Goal: Check status: Check status

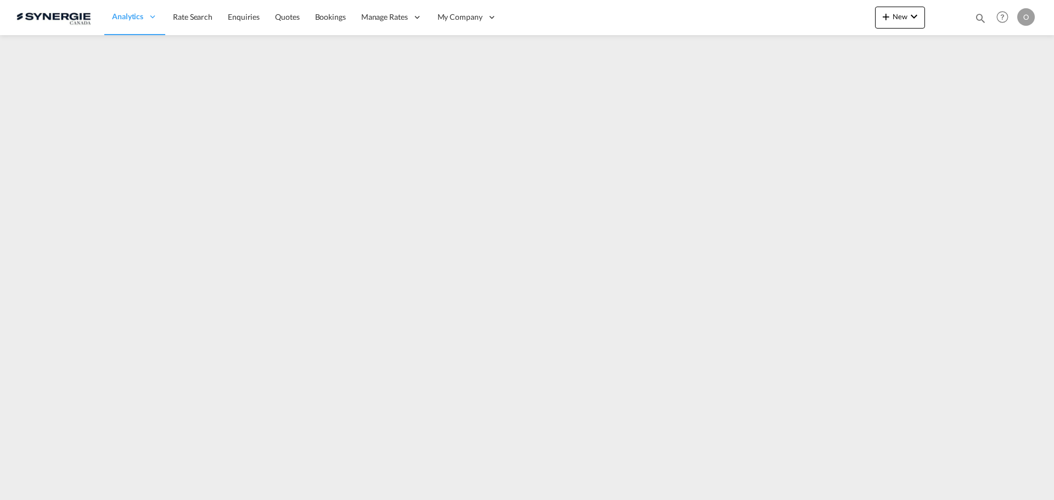
click at [985, 17] on md-icon "icon-magnify" at bounding box center [980, 18] width 12 height 12
click at [790, 13] on select "Bookings Quotes Enquiries" at bounding box center [805, 18] width 52 height 20
select select "Quotes"
click at [779, 8] on select "Bookings Quotes Enquiries" at bounding box center [805, 18] width 52 height 20
drag, startPoint x: 857, startPoint y: 20, endPoint x: 887, endPoint y: 20, distance: 30.7
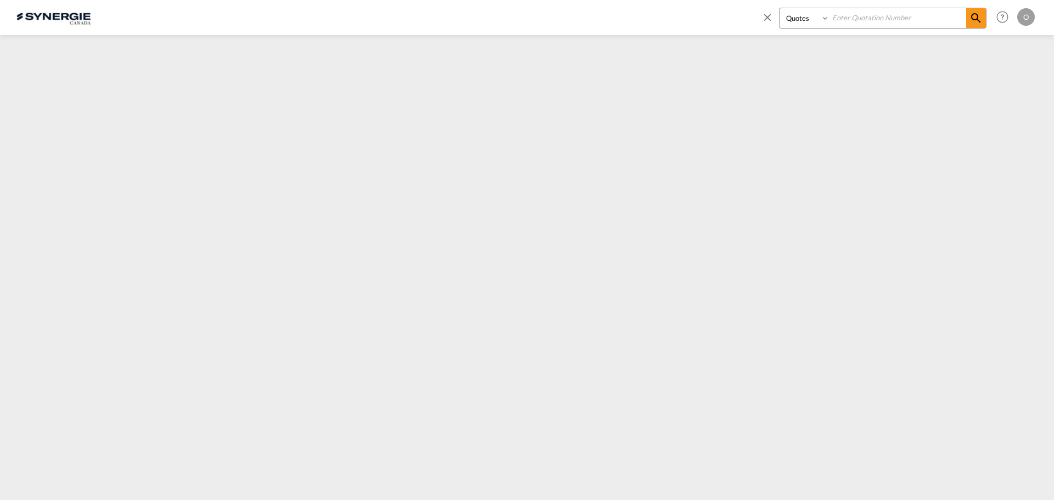
click at [857, 20] on input at bounding box center [897, 17] width 137 height 19
paste input "SYC000012911"
type input "SYC000012911"
click at [975, 22] on md-icon "icon-magnify" at bounding box center [975, 18] width 13 height 13
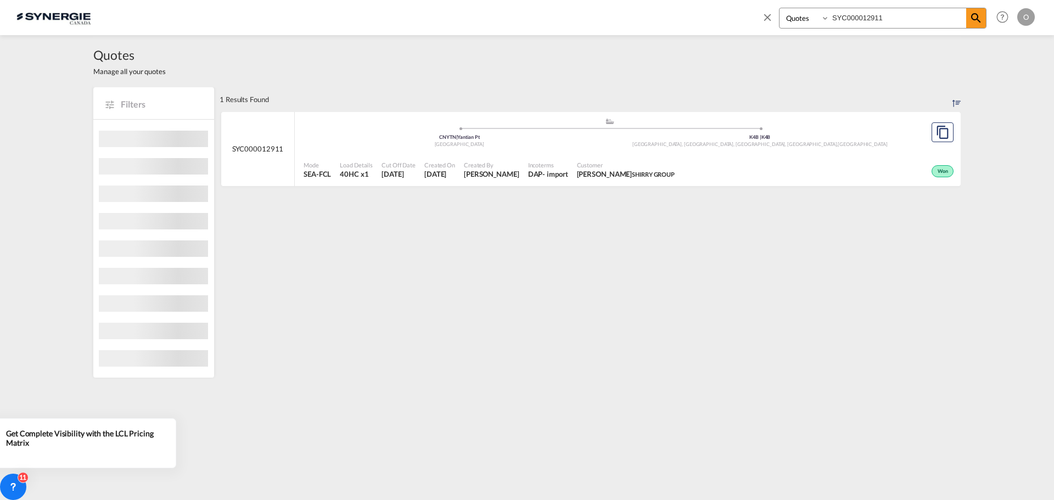
click at [632, 177] on span "SHIRRY GROUP" at bounding box center [653, 174] width 43 height 7
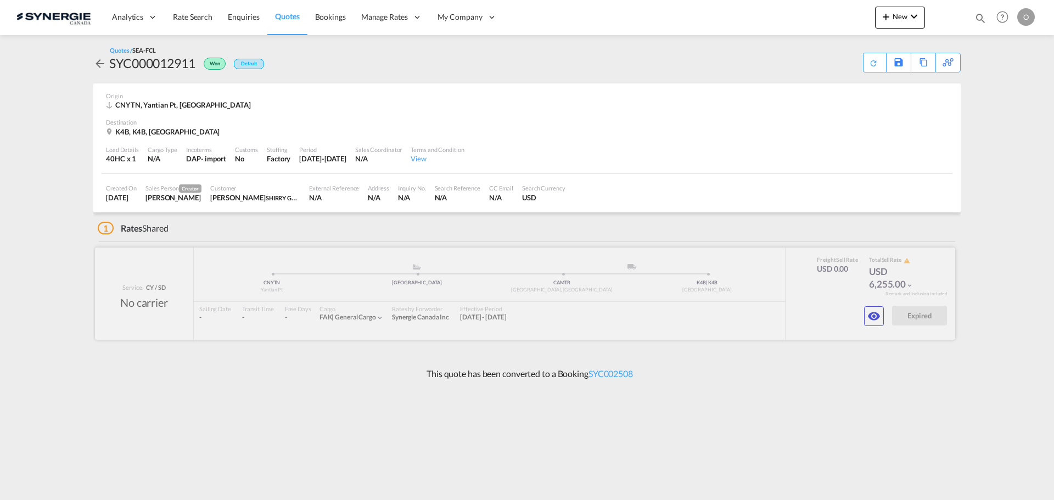
click at [861, 316] on div at bounding box center [525, 294] width 860 height 92
click at [868, 316] on md-icon "icon-eye" at bounding box center [873, 316] width 13 height 13
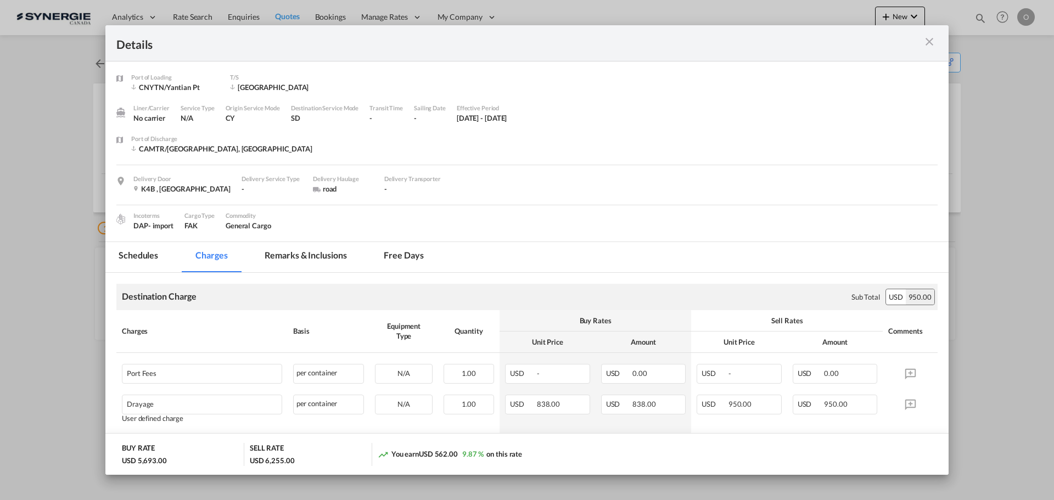
click at [331, 255] on md-tab-item "Remarks & Inclusions" at bounding box center [305, 257] width 108 height 30
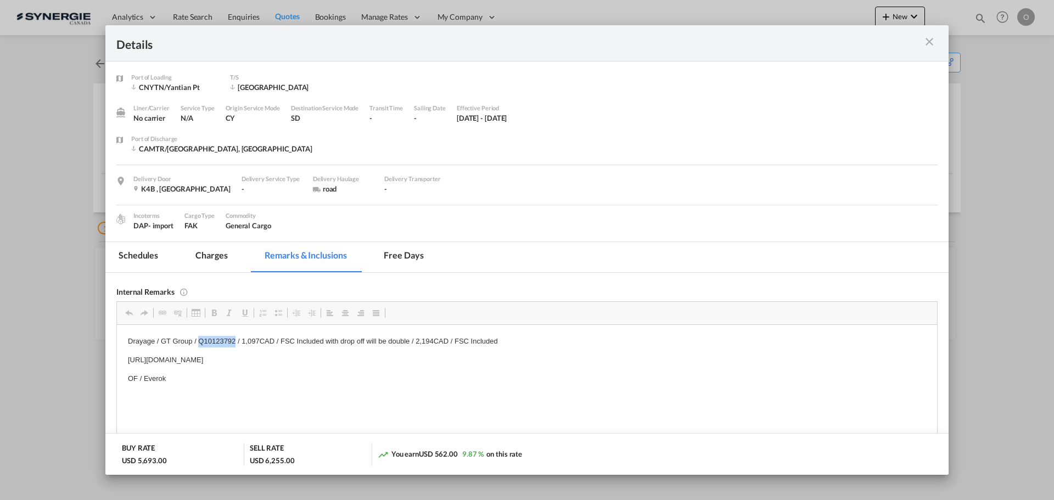
click at [209, 341] on p "Drayage / GT Group / Q10123792 / 1,097CAD / FSC Included with drop off will be …" at bounding box center [527, 341] width 798 height 12
copy p "Q10123792"
click at [150, 253] on md-tab-item "Schedules" at bounding box center [138, 257] width 66 height 30
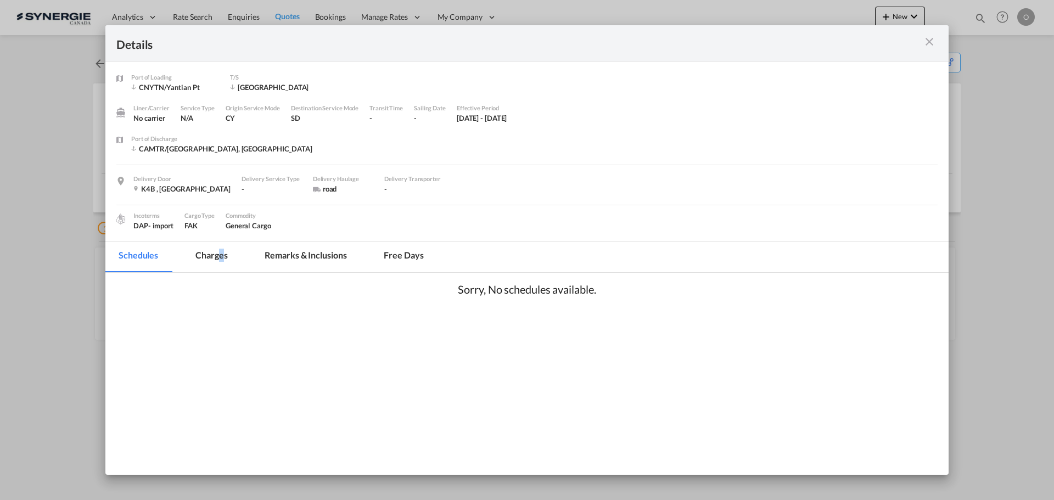
click at [220, 256] on md-tab-item "Charges" at bounding box center [211, 257] width 58 height 30
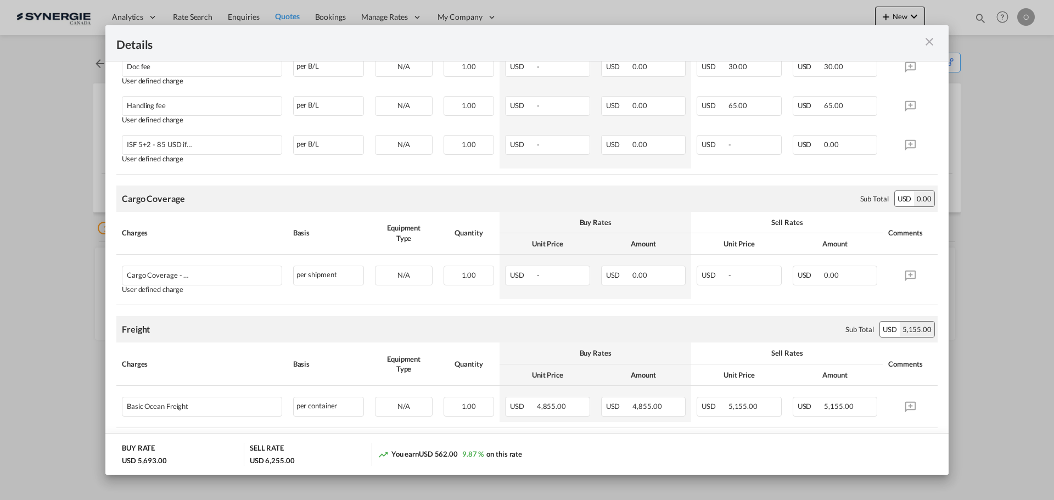
scroll to position [575, 0]
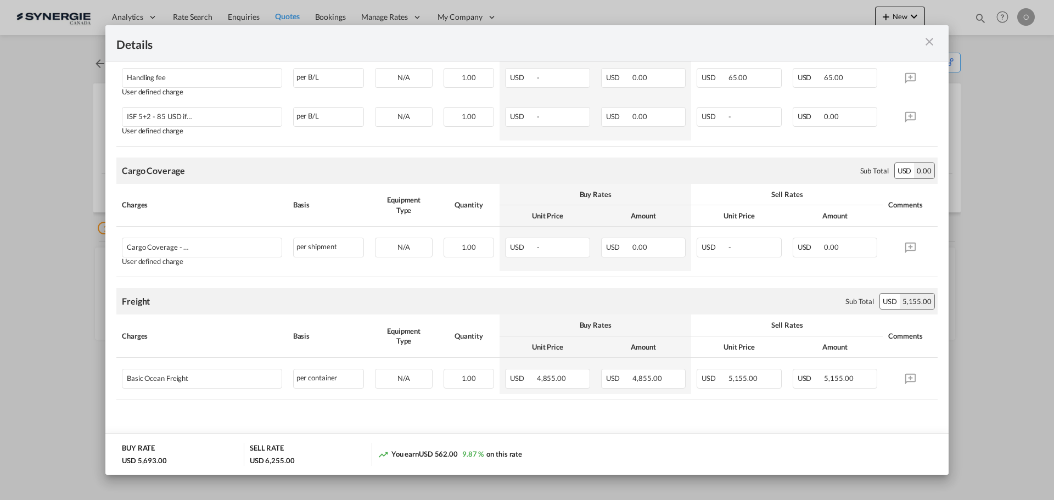
click at [928, 41] on md-icon "icon-close m-3 fg-AAA8AD cursor" at bounding box center [929, 41] width 13 height 13
